Goal: Information Seeking & Learning: Check status

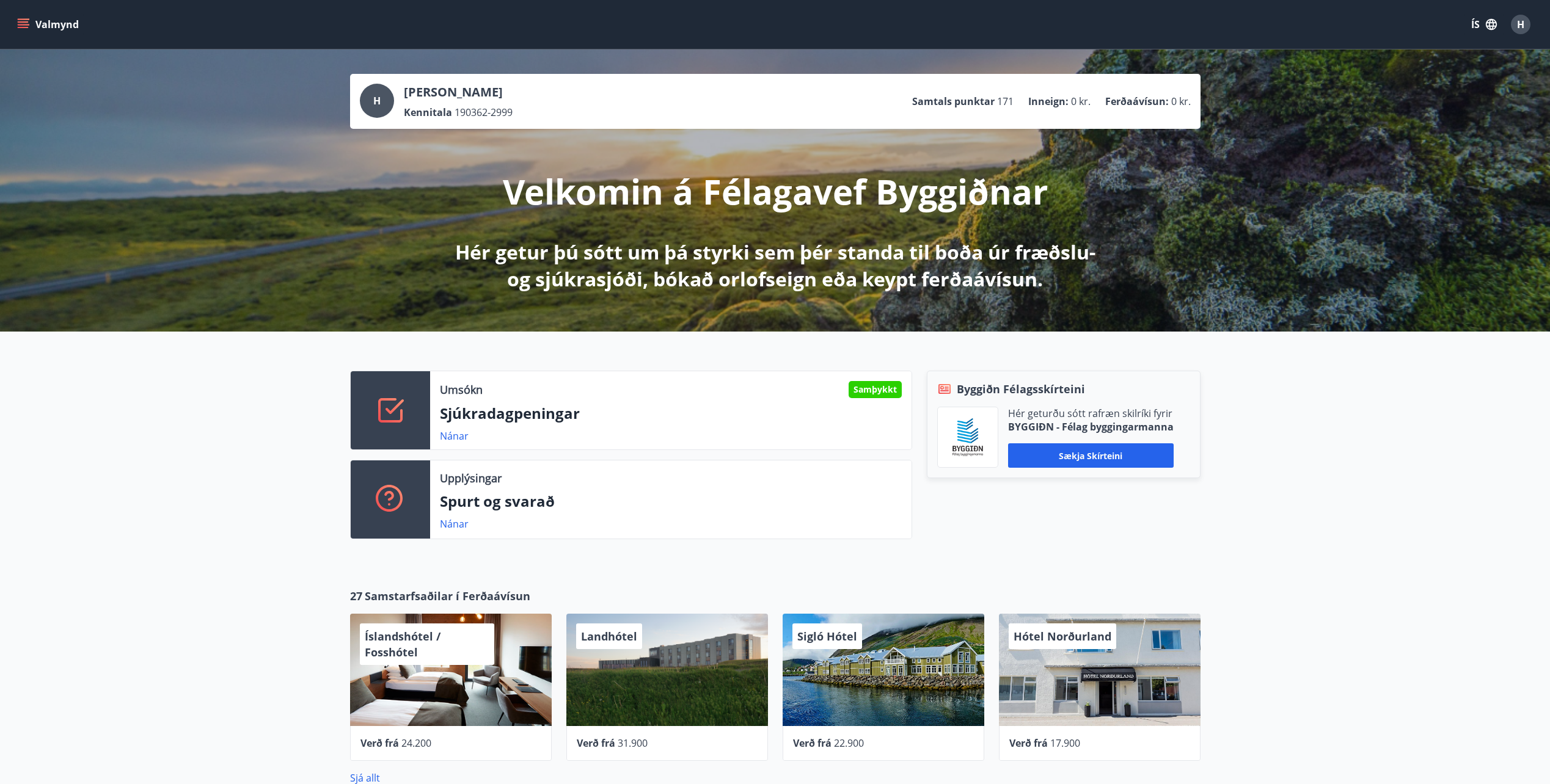
click at [24, 27] on icon "menu" at bounding box center [23, 27] width 11 height 1
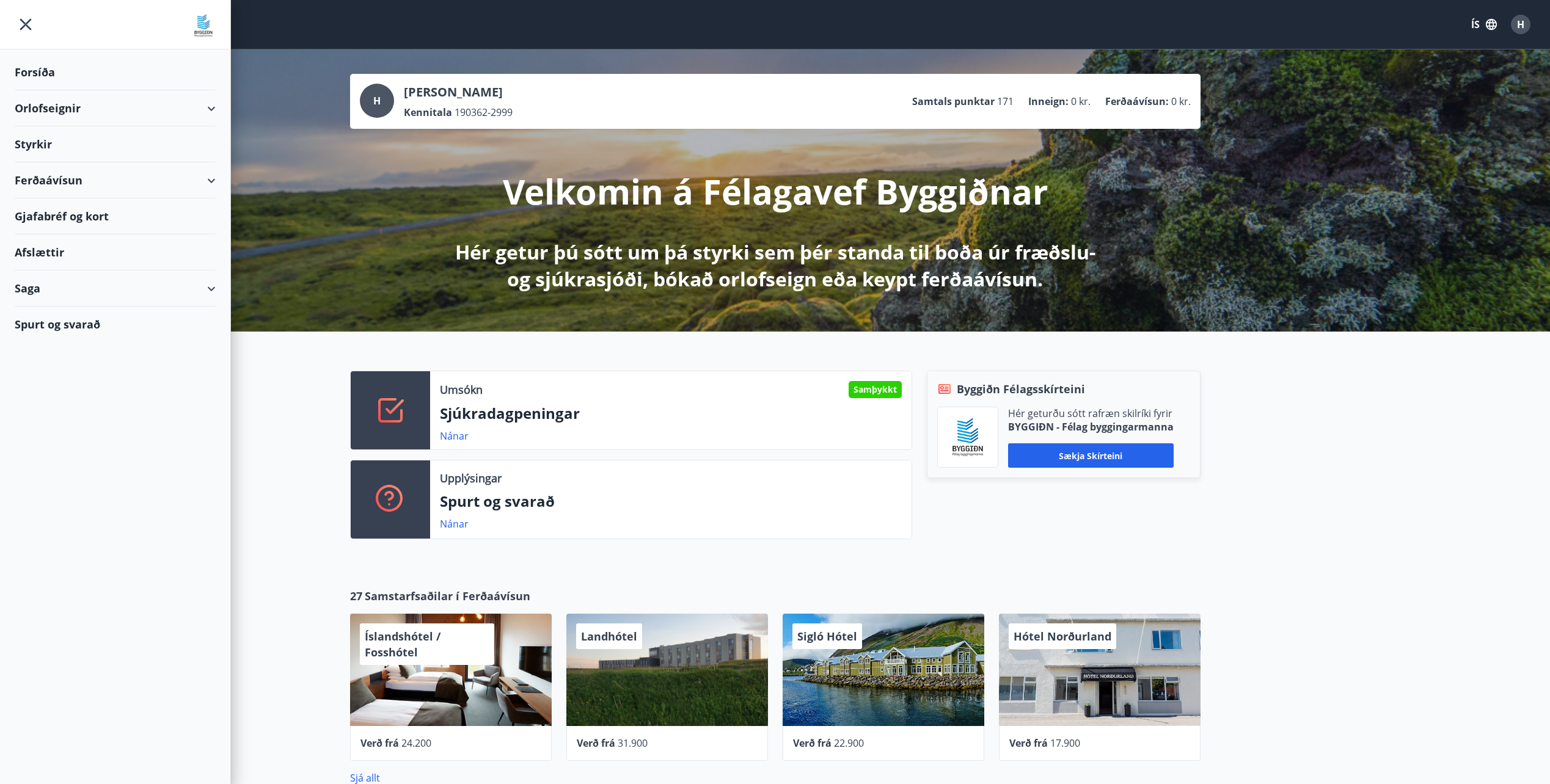
click at [201, 291] on div "Saga" at bounding box center [115, 289] width 201 height 36
click at [72, 456] on div "Styrkjasaga" at bounding box center [115, 448] width 181 height 26
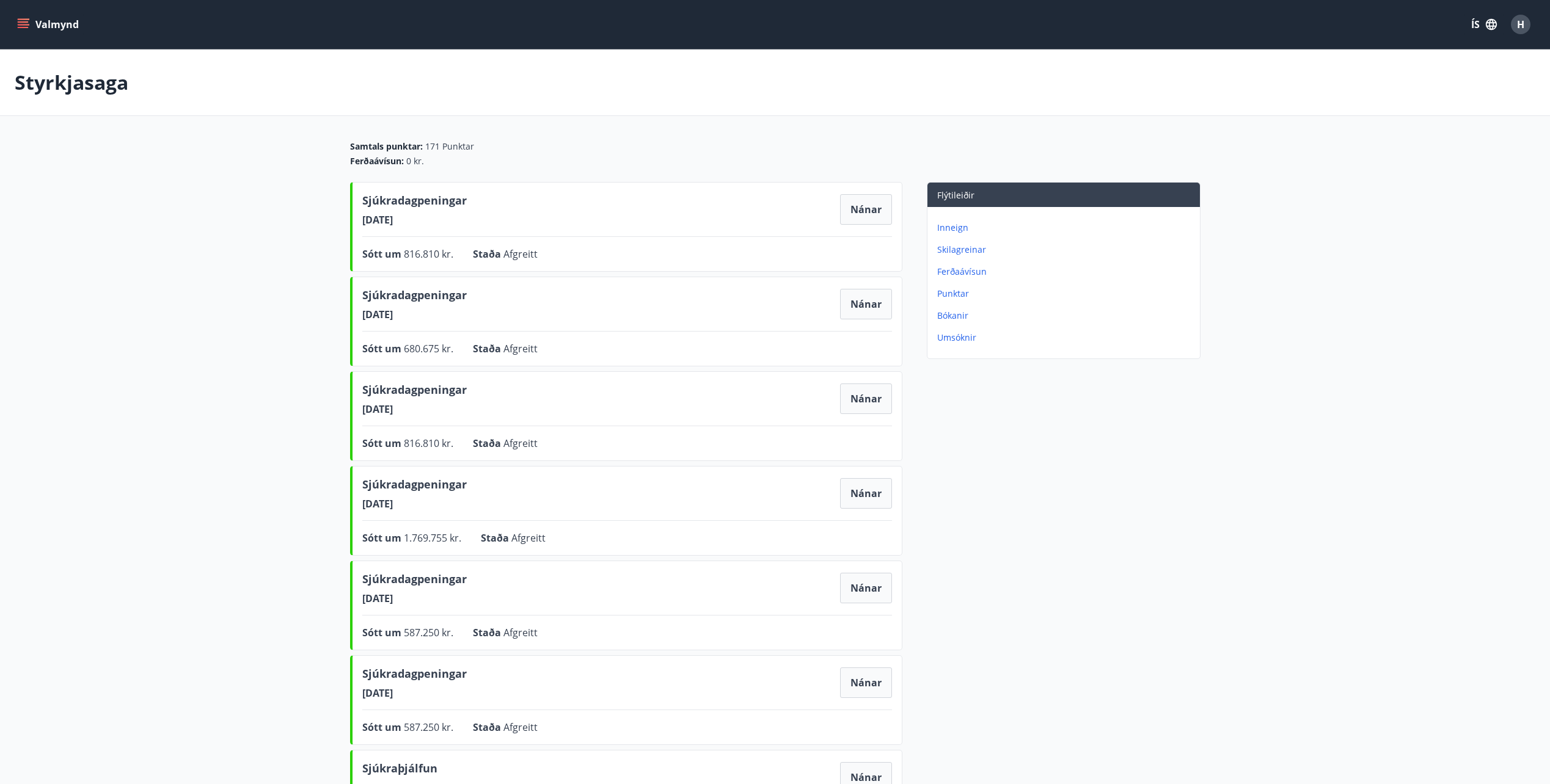
click at [25, 27] on icon "menu" at bounding box center [23, 27] width 11 height 1
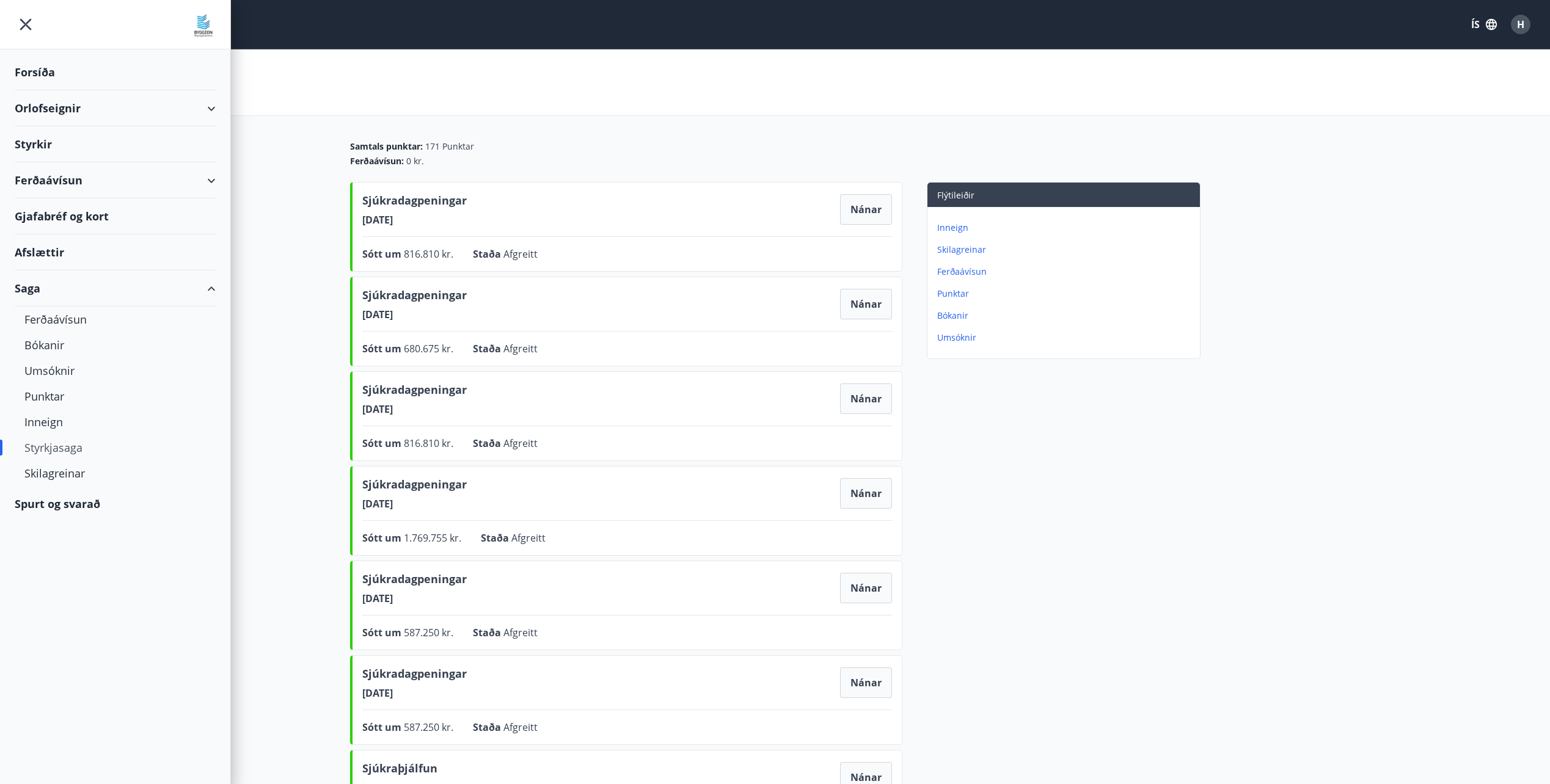
click at [307, 253] on main "Styrkjasaga Samtals punktar : 171 Punktar Ferðaávísun : 0 kr. Sjúkradagpeningar…" at bounding box center [775, 495] width 1550 height 889
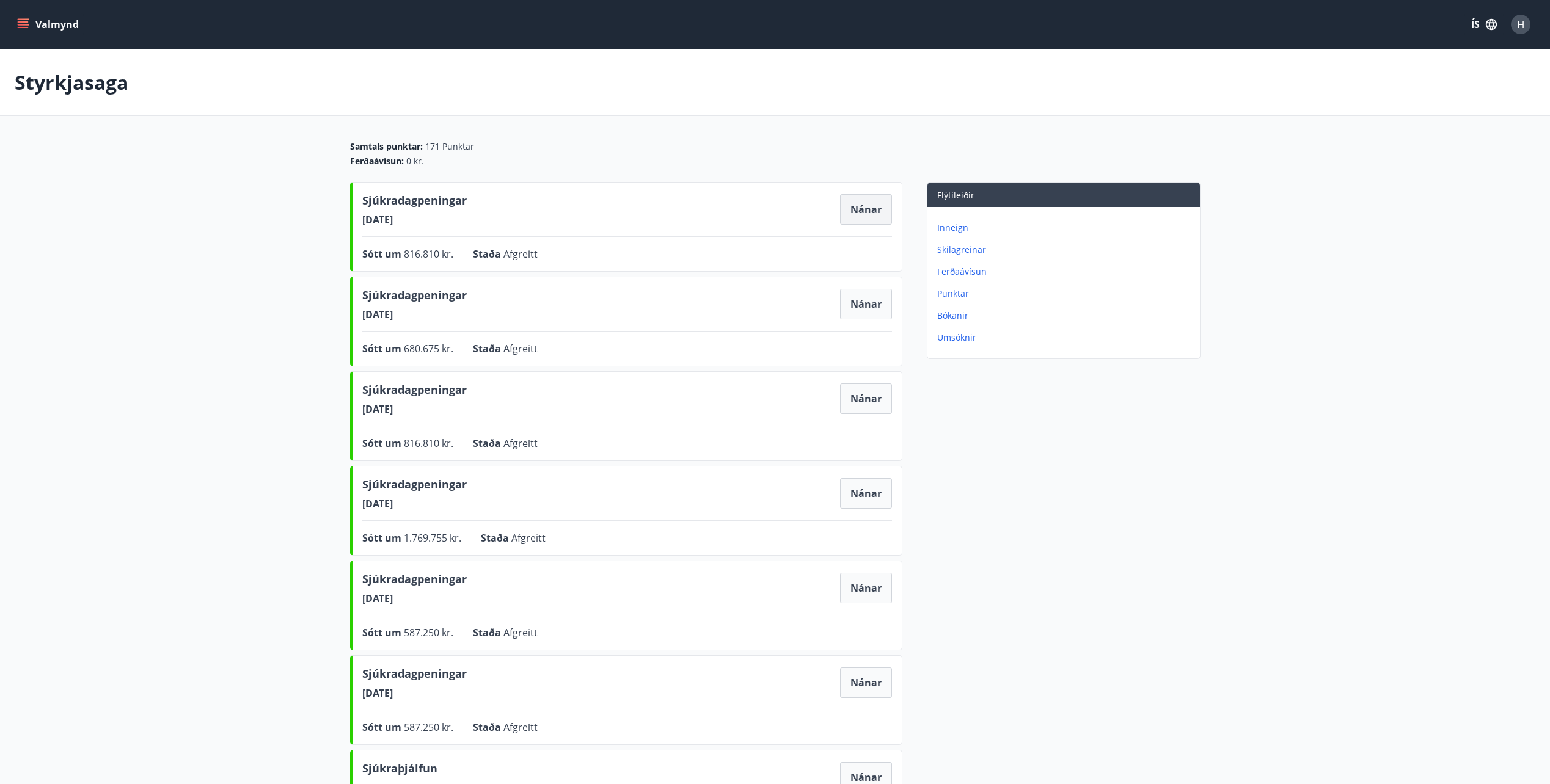
click at [865, 211] on button "Nánar" at bounding box center [866, 209] width 52 height 30
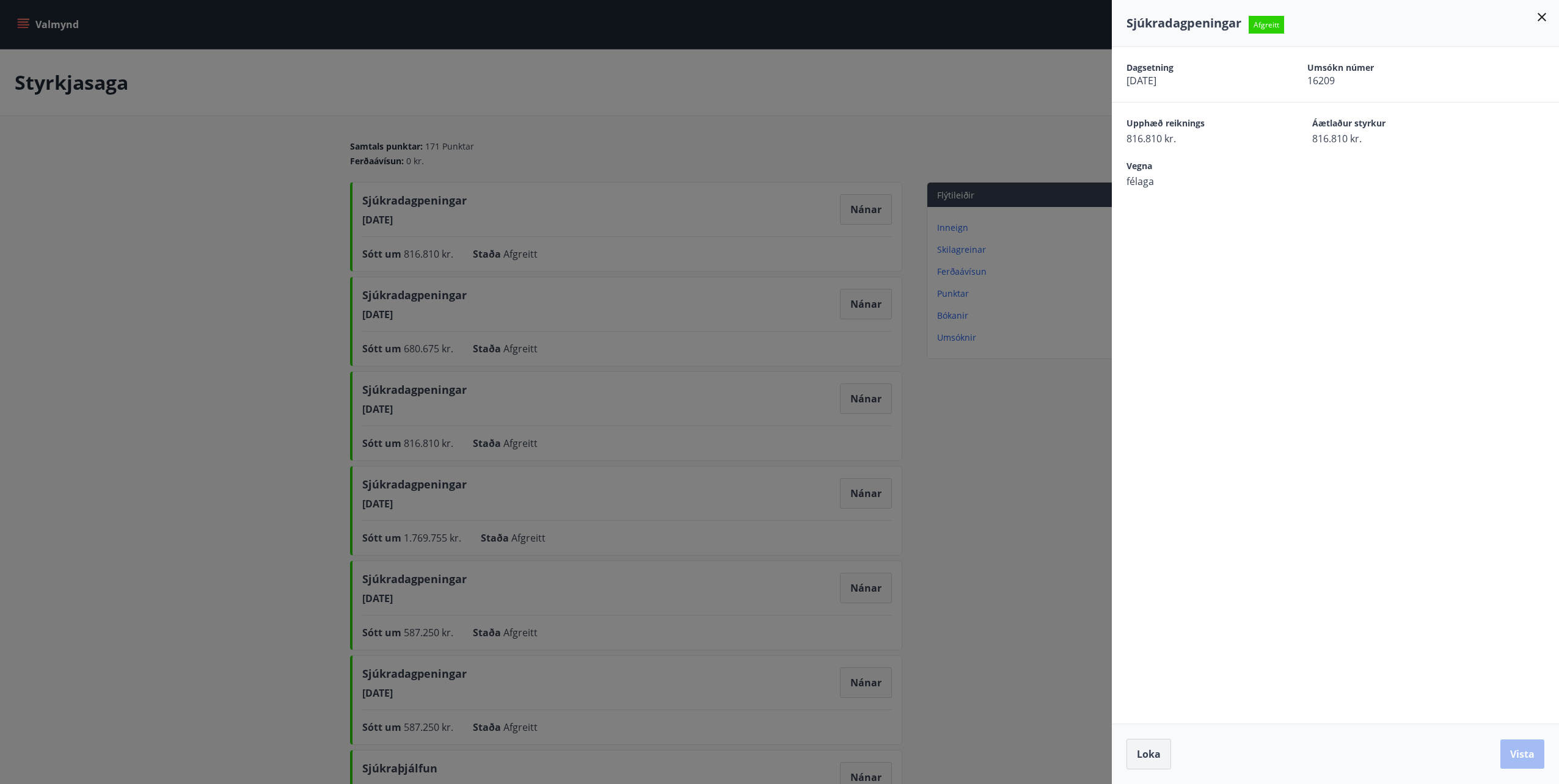
click at [1158, 759] on span "Loka" at bounding box center [1148, 754] width 24 height 14
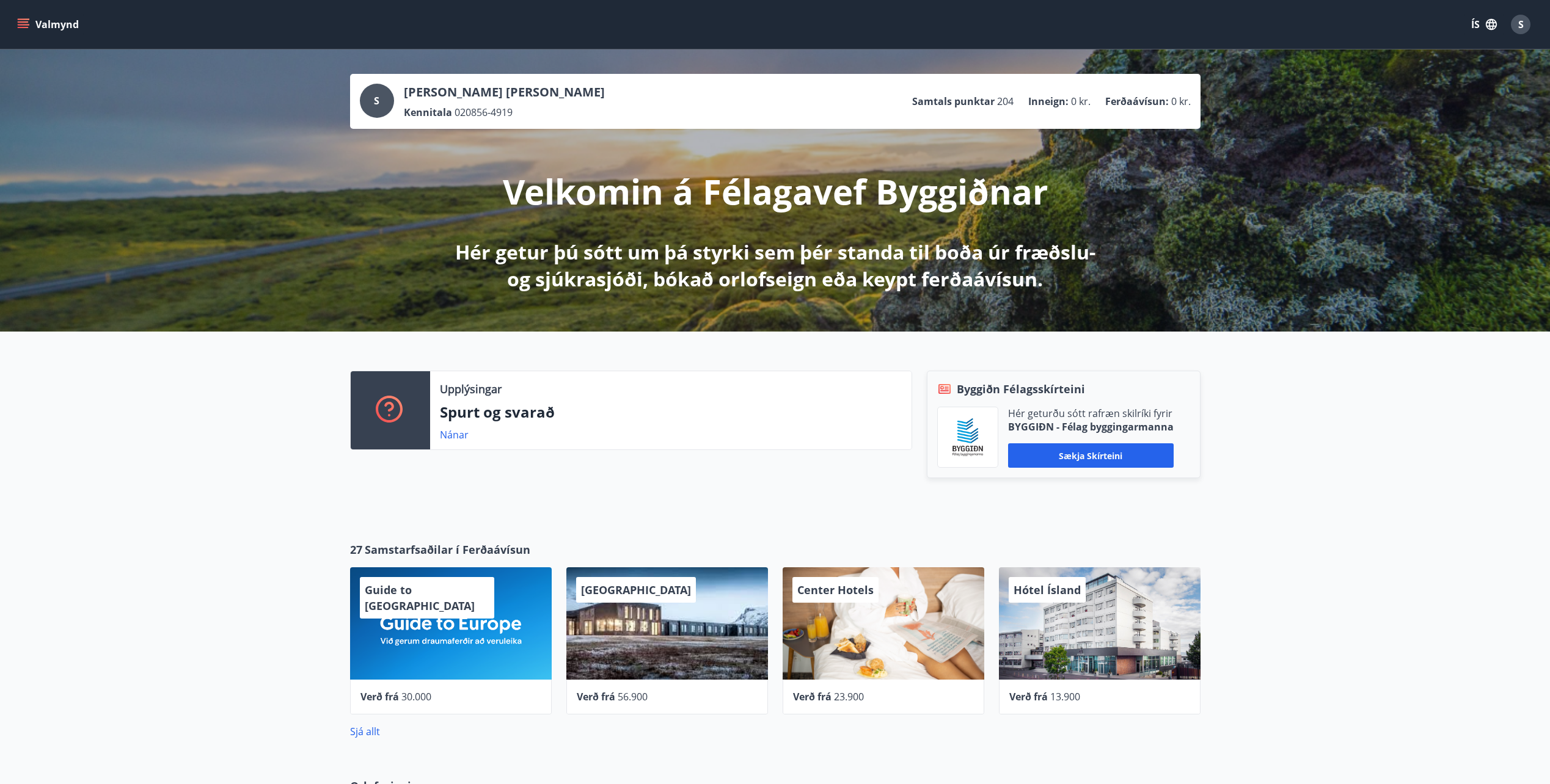
click at [34, 29] on button "Valmynd" at bounding box center [49, 25] width 69 height 22
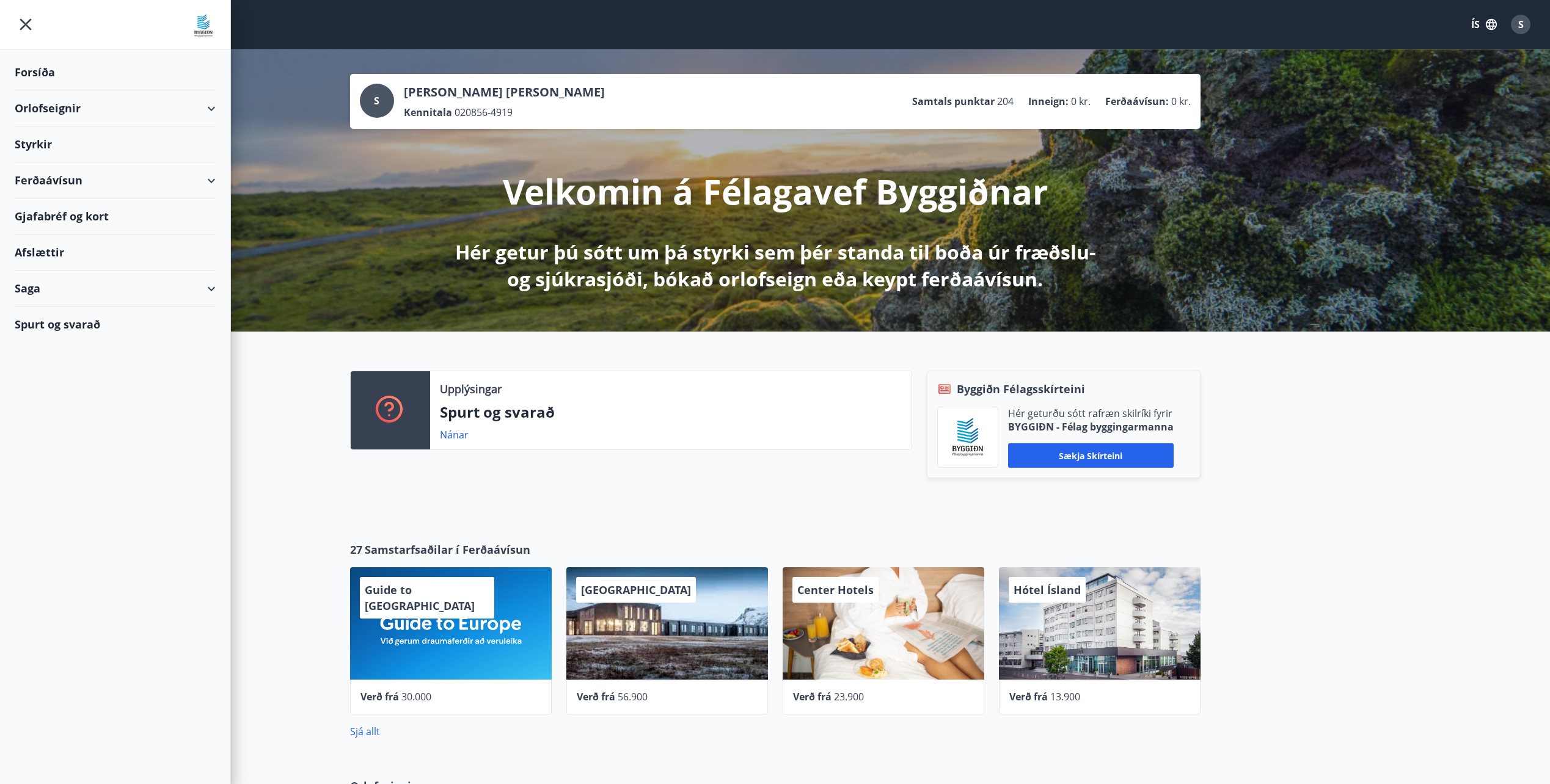
click at [29, 147] on div "Styrkir" at bounding box center [115, 144] width 201 height 36
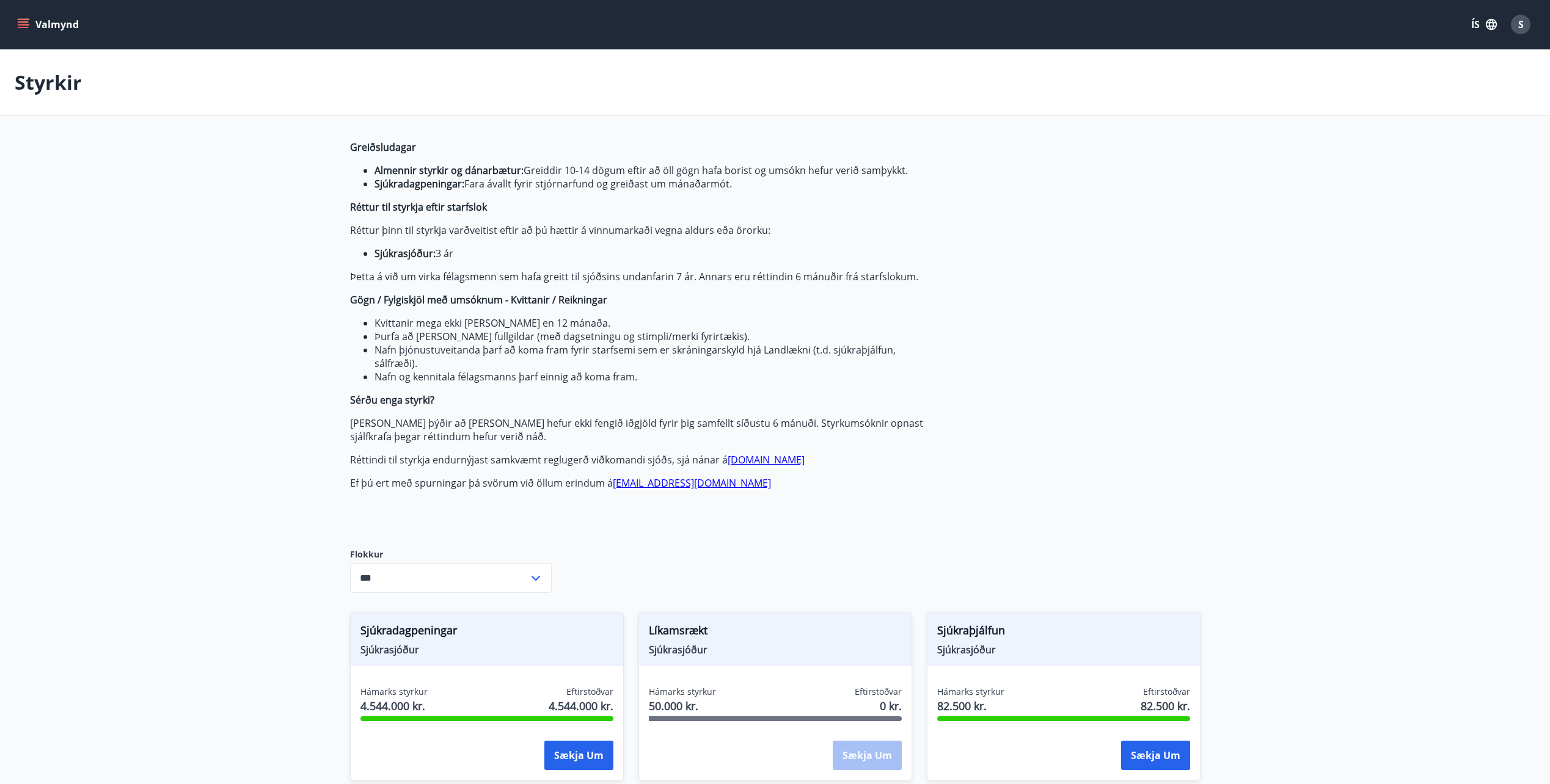
type input "***"
click at [25, 25] on icon "menu" at bounding box center [25, 25] width 14 height 1
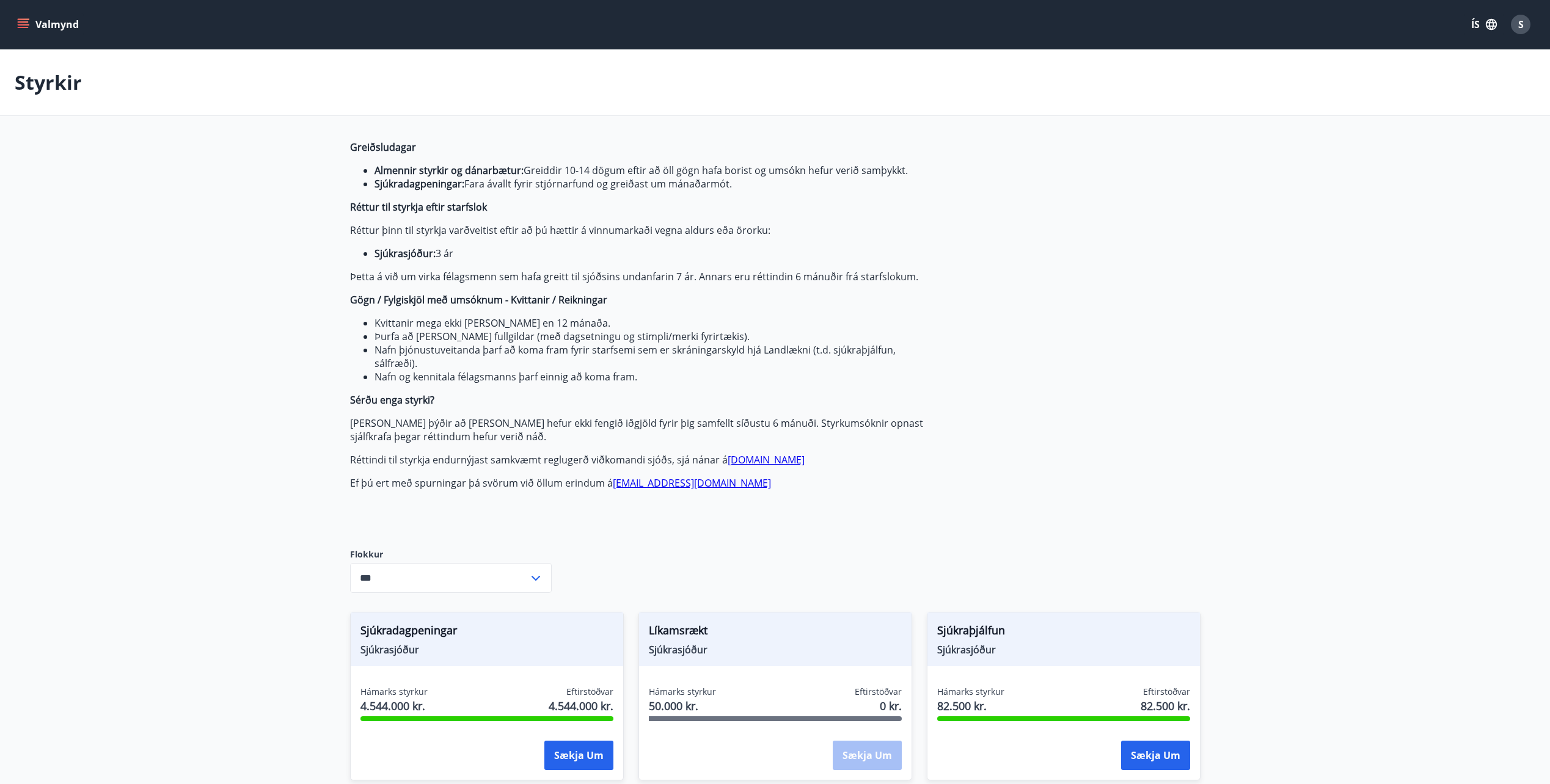
click at [64, 22] on button "Valmynd" at bounding box center [49, 25] width 69 height 22
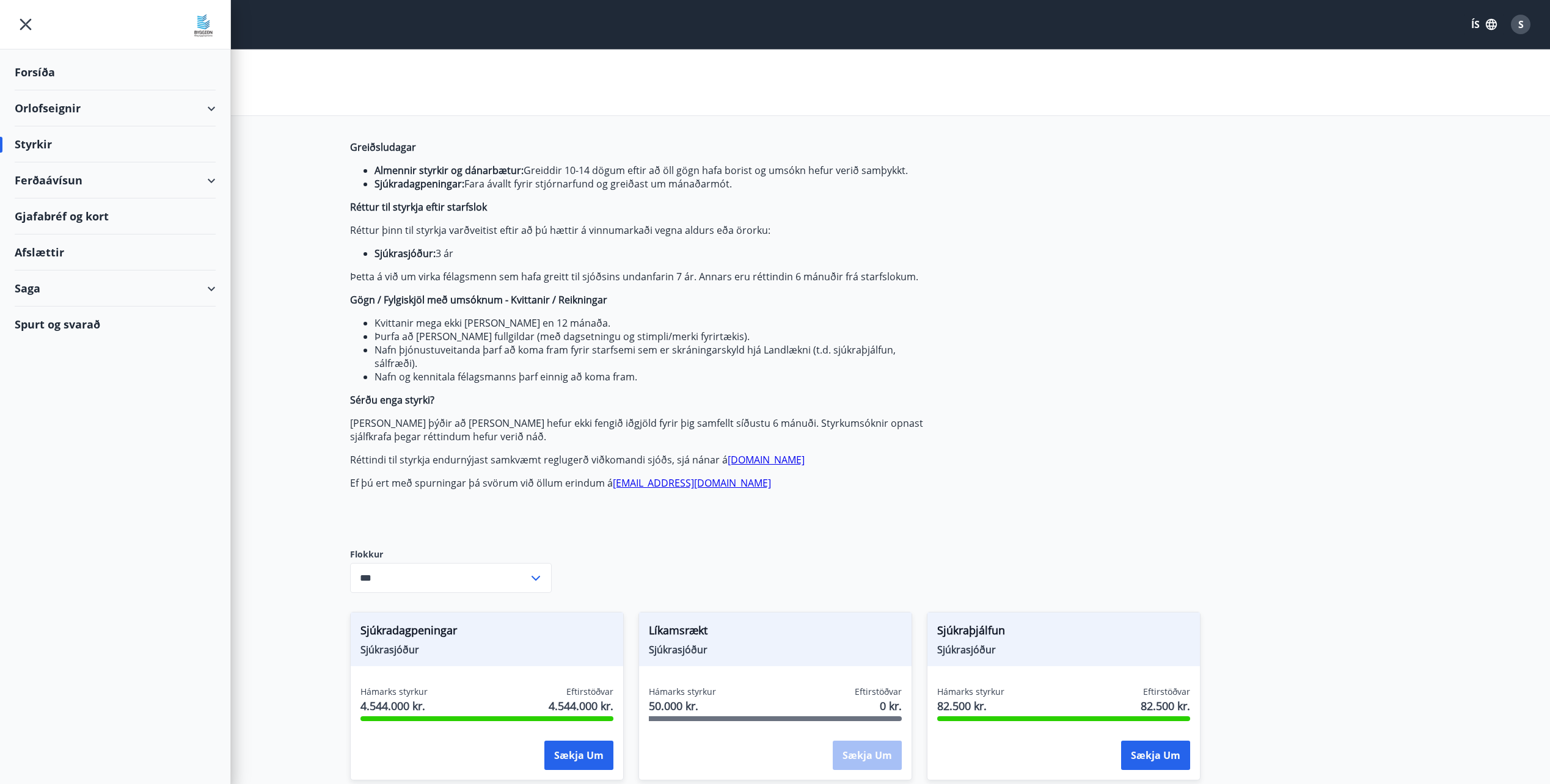
click at [27, 287] on div "Saga" at bounding box center [115, 289] width 201 height 36
click at [69, 445] on div "Styrkjasaga" at bounding box center [115, 448] width 181 height 26
